Goal: Transaction & Acquisition: Purchase product/service

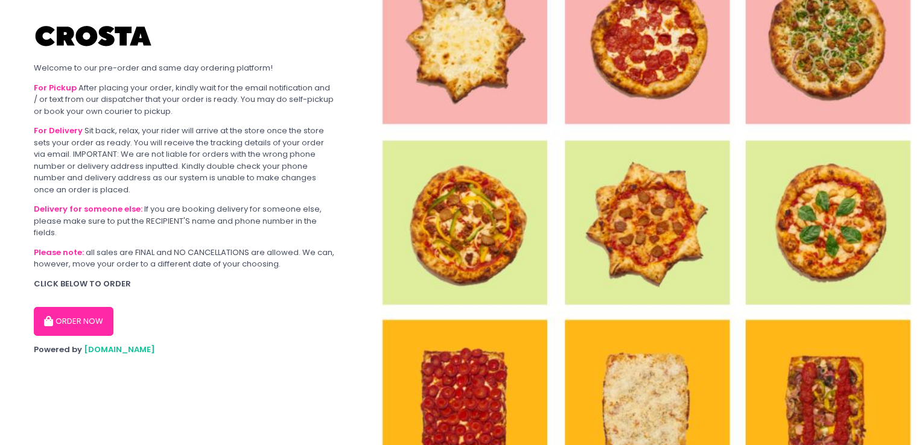
click at [73, 326] on button "ORDER NOW" at bounding box center [74, 321] width 80 height 29
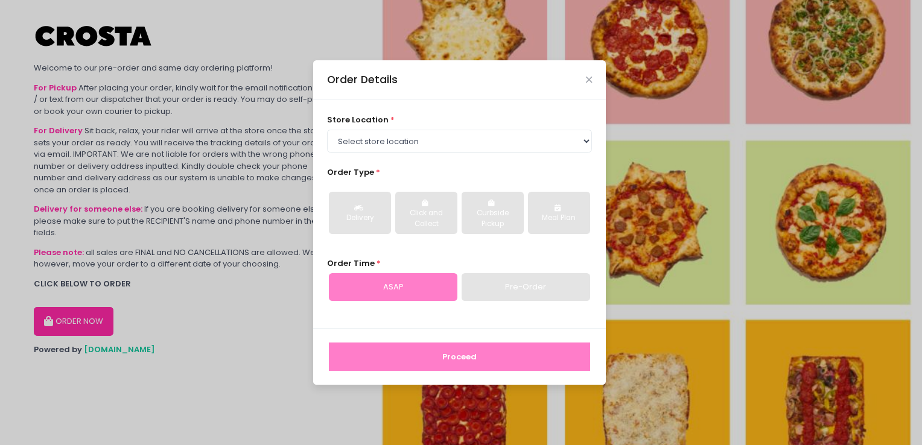
click at [368, 127] on div "store location * Select store location [PERSON_NAME] Pizza - [PERSON_NAME] Pizz…" at bounding box center [459, 133] width 265 height 39
click at [370, 134] on select "Select store location [PERSON_NAME] Pizza - [PERSON_NAME] Pizza - [GEOGRAPHIC_D…" at bounding box center [459, 141] width 265 height 23
select select "5fabb2e53664a8677beaeb89"
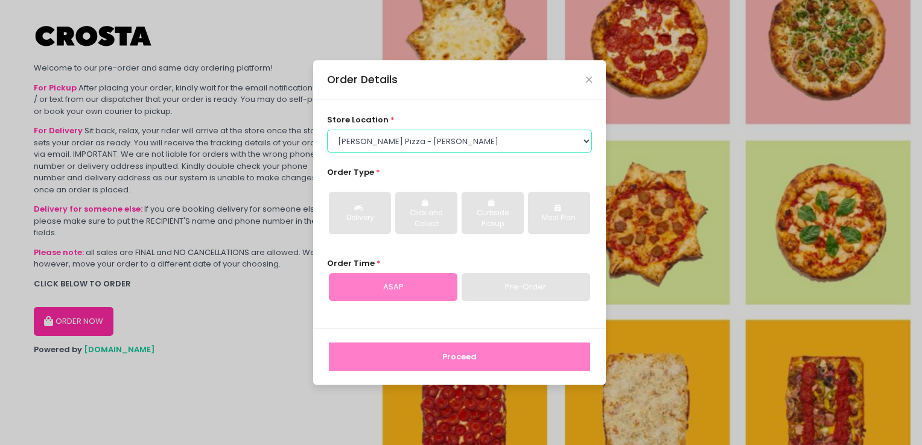
click at [327, 130] on select "Select store location [PERSON_NAME] Pizza - [PERSON_NAME] Pizza - [GEOGRAPHIC_D…" at bounding box center [459, 141] width 265 height 23
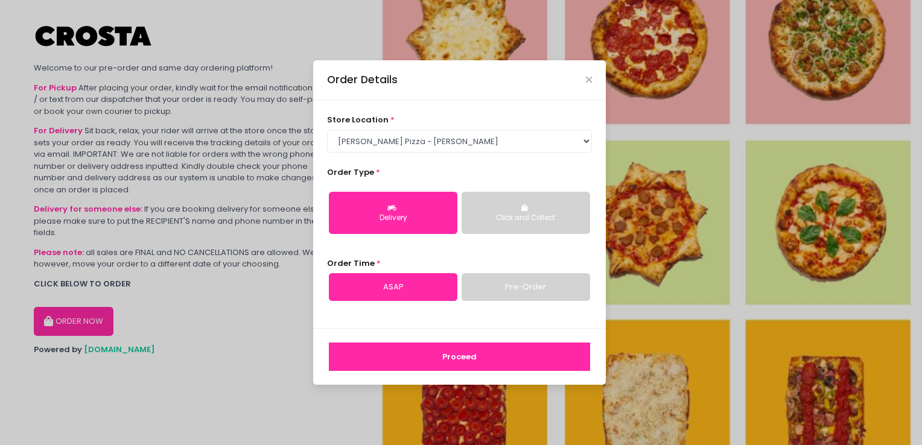
click at [498, 214] on div "Click and Collect" at bounding box center [526, 218] width 112 height 11
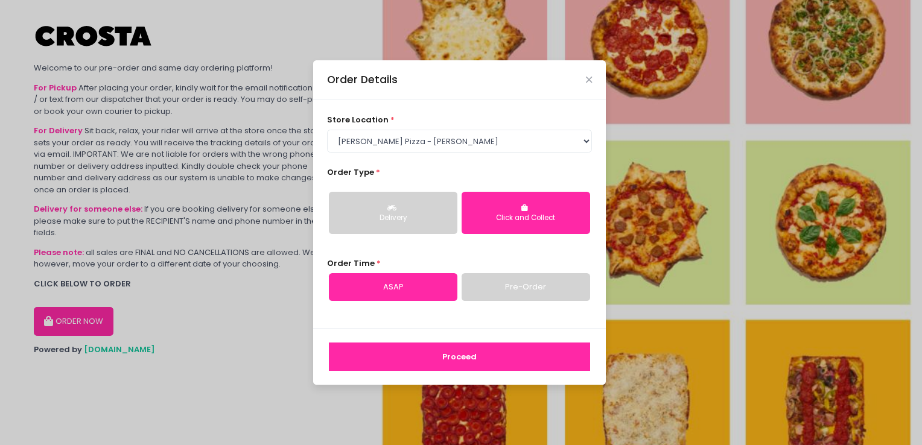
click at [458, 216] on div "Delivery Click and Collect" at bounding box center [459, 213] width 265 height 62
drag, startPoint x: 427, startPoint y: 218, endPoint x: 454, endPoint y: 310, distance: 95.6
click at [427, 218] on div "Delivery" at bounding box center [393, 218] width 112 height 11
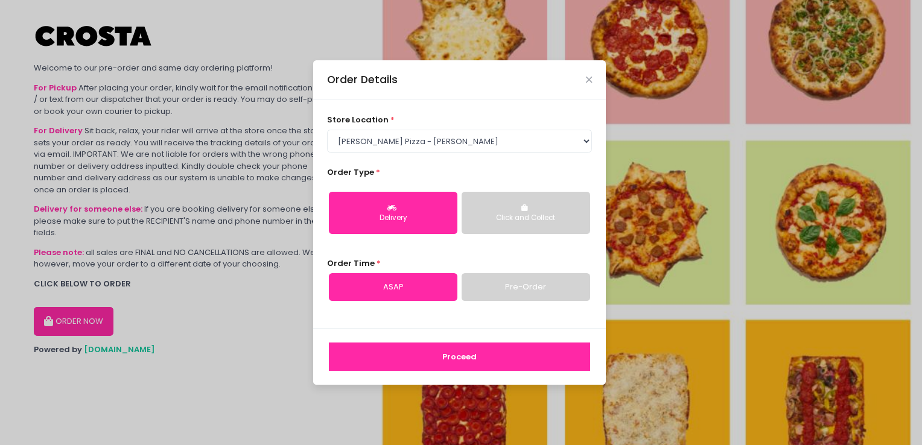
click at [460, 362] on button "Proceed" at bounding box center [459, 357] width 261 height 29
